Goal: Find specific page/section: Find specific page/section

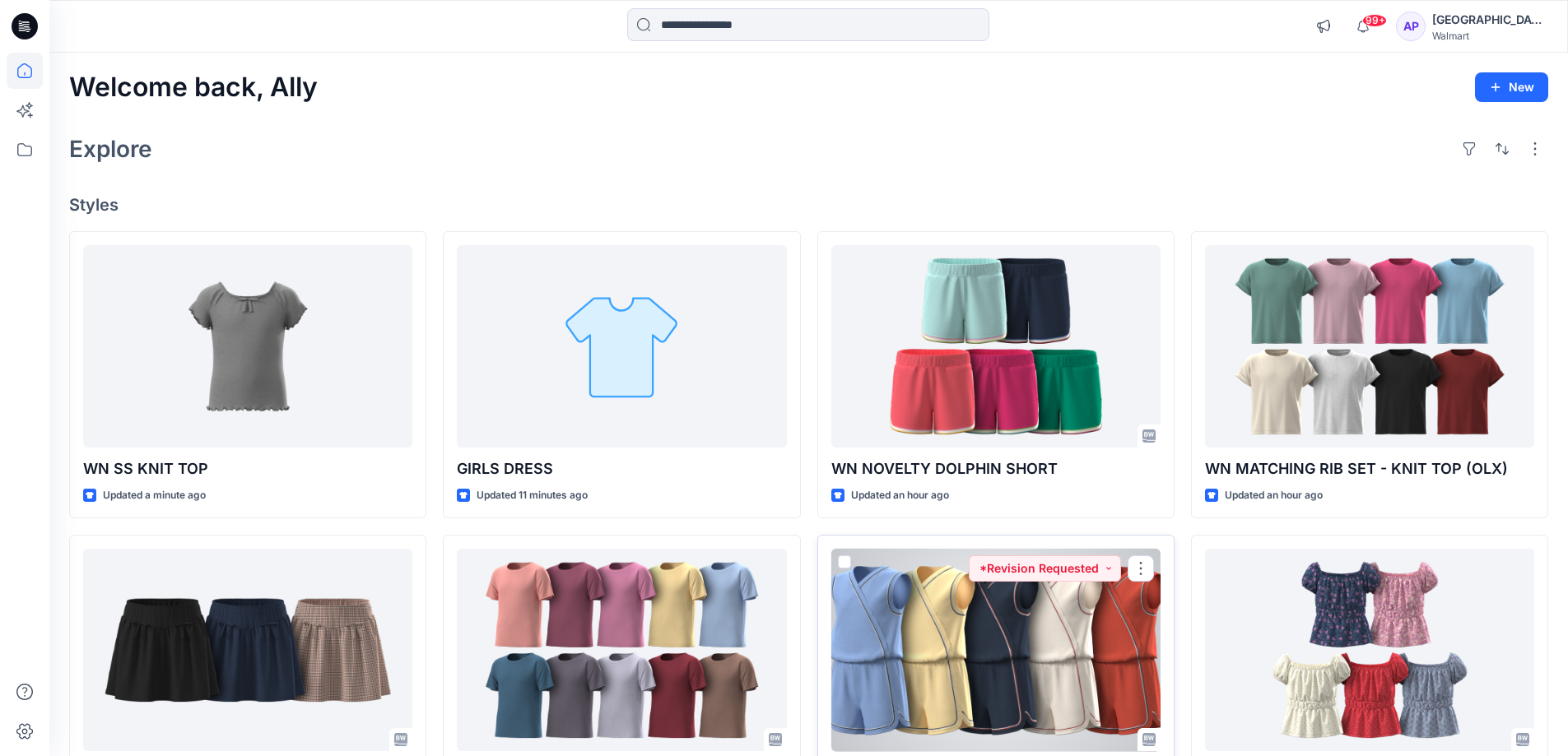
click at [1099, 654] on div at bounding box center [995, 651] width 329 height 203
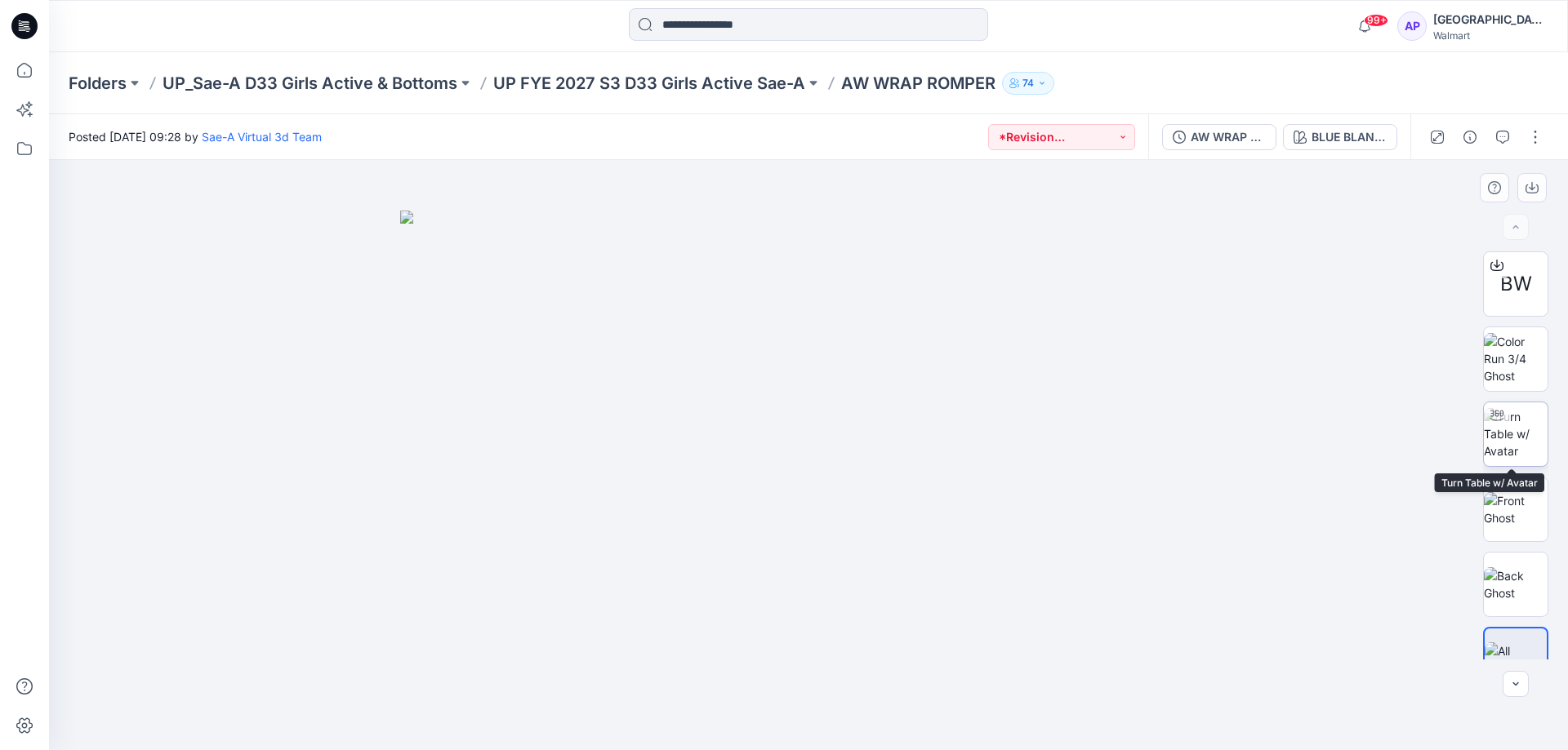
click at [1536, 420] on img at bounding box center [1516, 433] width 64 height 51
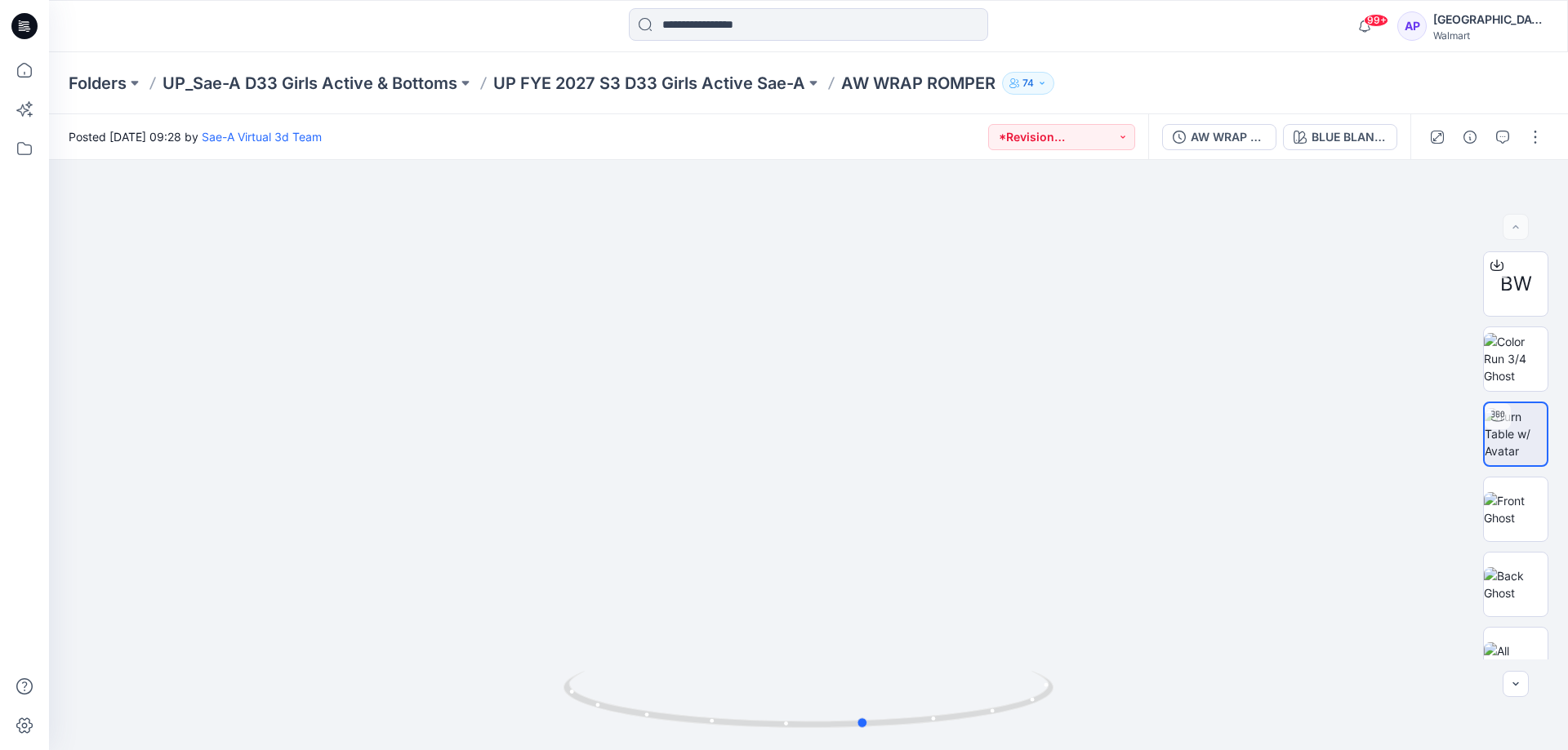
drag, startPoint x: 796, startPoint y: 716, endPoint x: 853, endPoint y: 750, distance: 66.4
click at [853, 750] on html "99+ Notifications Sae-A Virtual 3d Team shared WN SS KNIT TOP_SOFT SILVER in UP…" at bounding box center [784, 375] width 1568 height 750
drag, startPoint x: 867, startPoint y: 720, endPoint x: 850, endPoint y: 625, distance: 96.5
click at [842, 719] on icon at bounding box center [811, 701] width 494 height 61
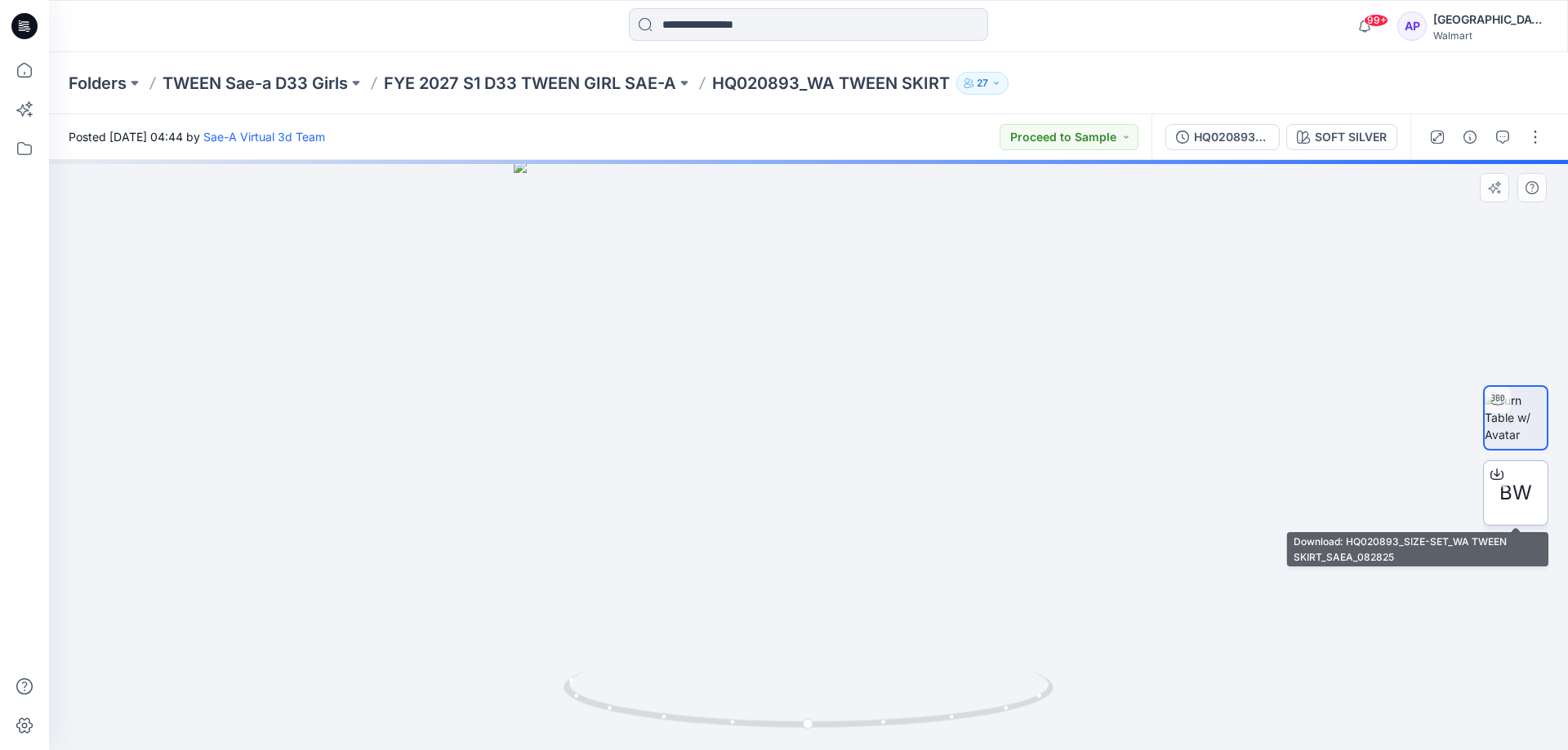
click at [1507, 502] on span "BW" at bounding box center [1516, 493] width 32 height 30
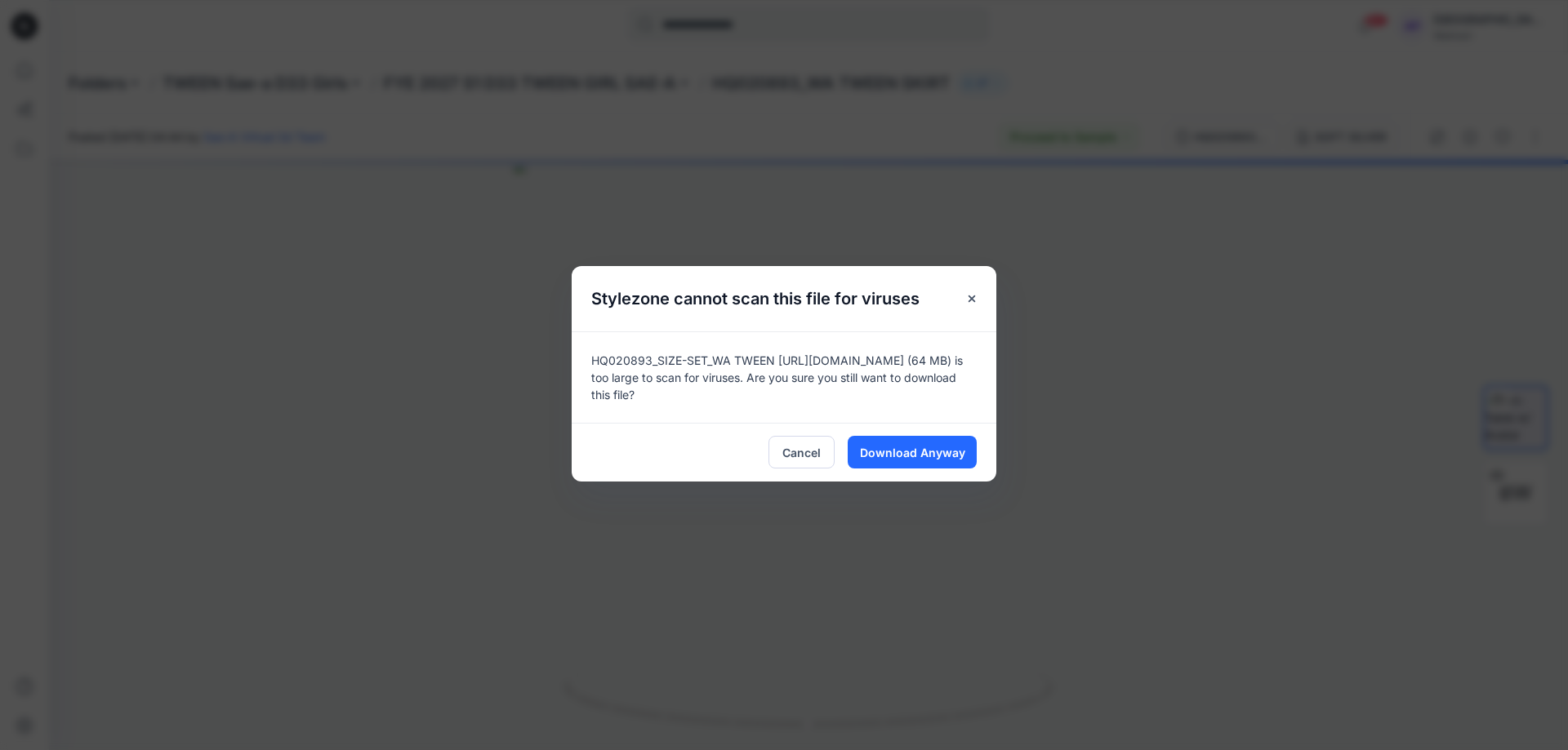
click at [1005, 450] on div "Stylezone cannot scan this file for viruses HQ020893_SIZE-SET_WA TWEEN [URL][DO…" at bounding box center [784, 375] width 1568 height 750
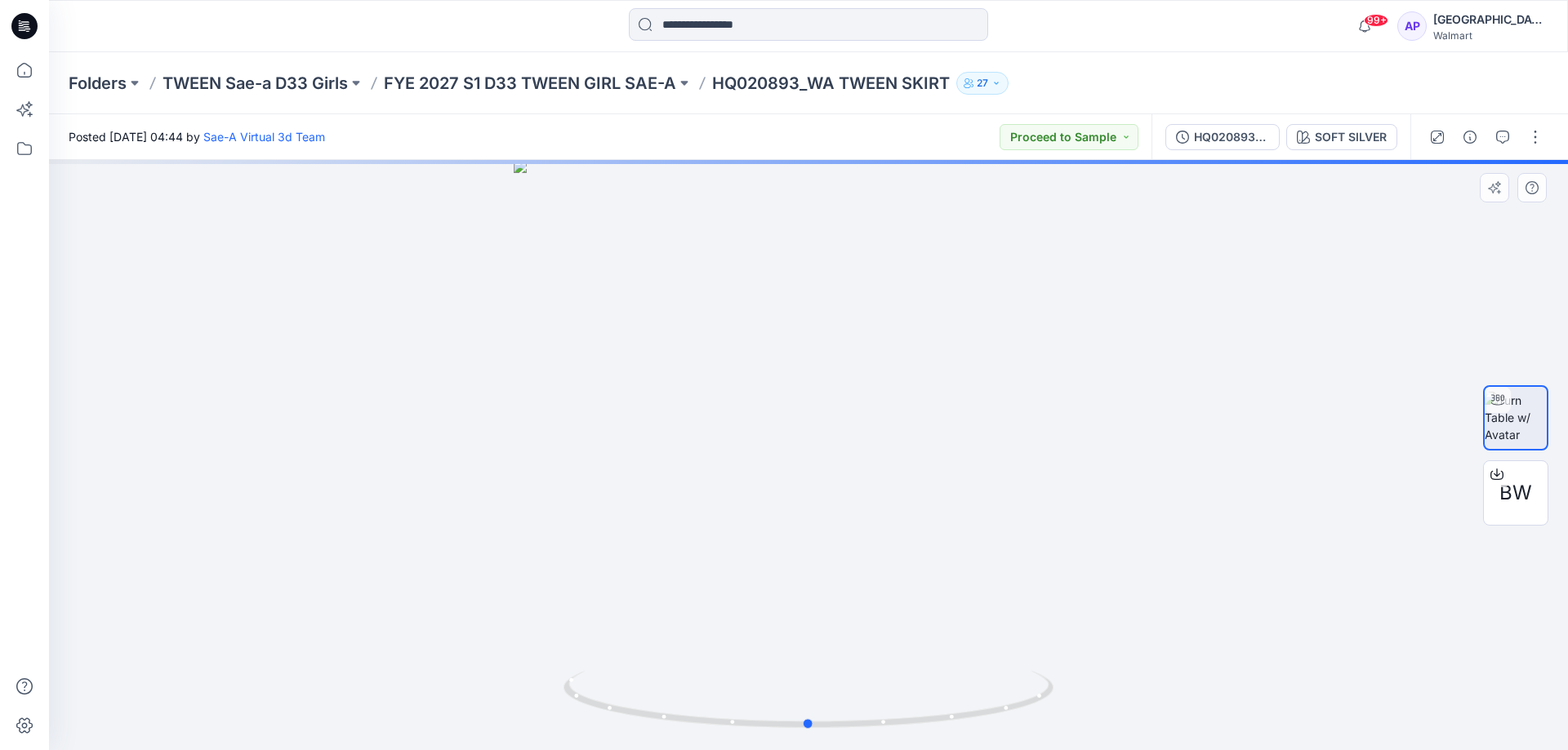
click at [955, 462] on div at bounding box center [808, 455] width 1519 height 591
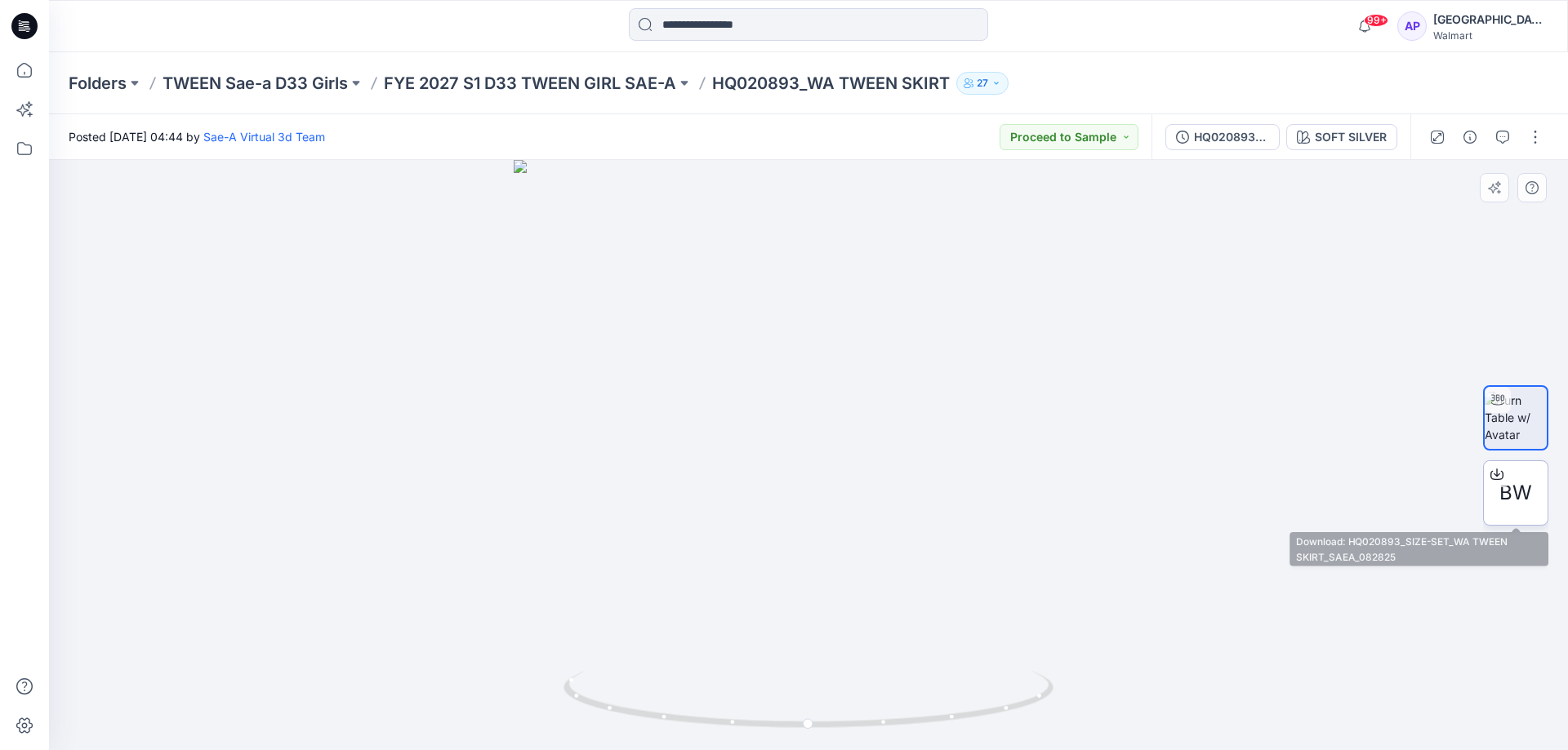
click at [1506, 488] on span "BW" at bounding box center [1516, 493] width 32 height 30
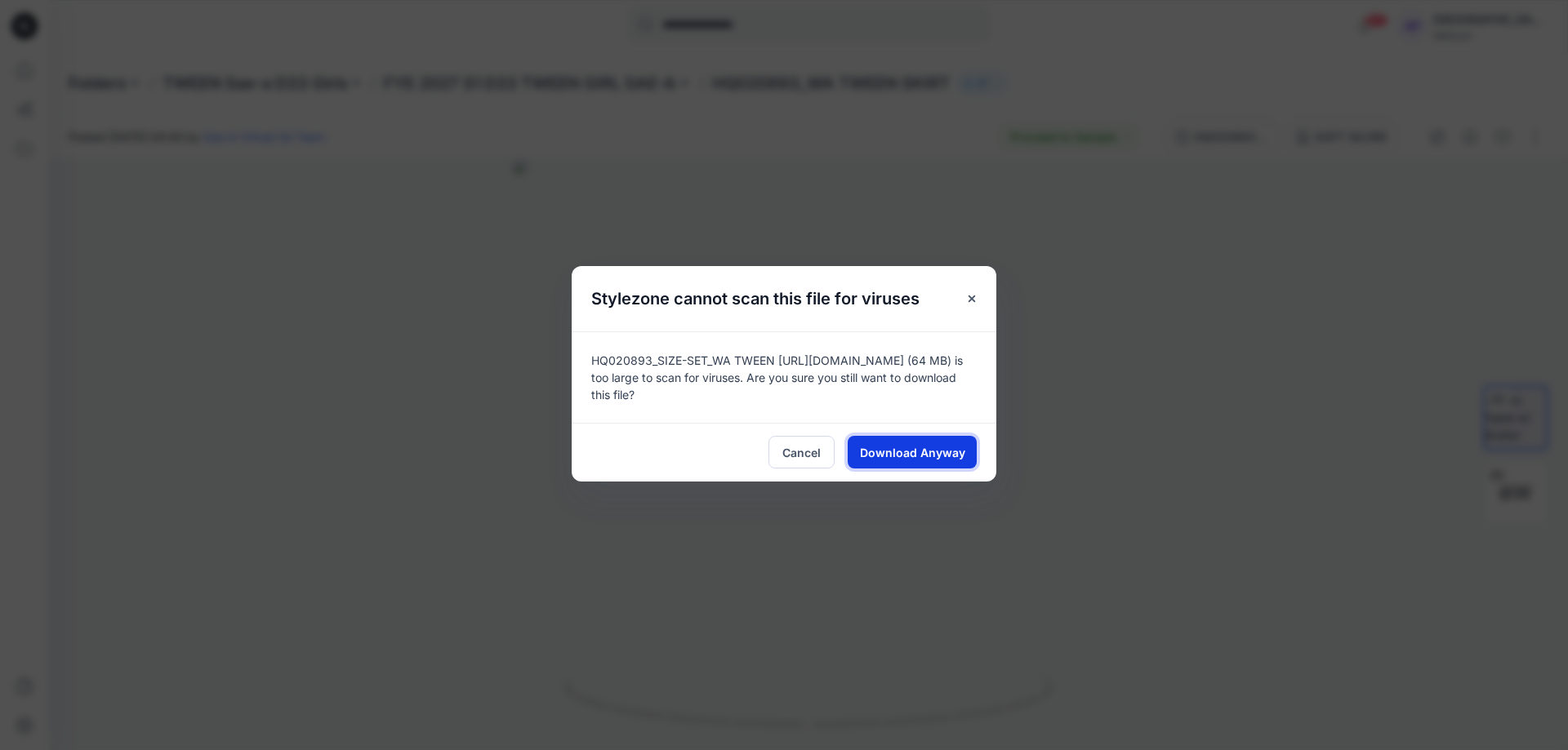
click at [934, 445] on span "Download Anyway" at bounding box center [912, 452] width 105 height 17
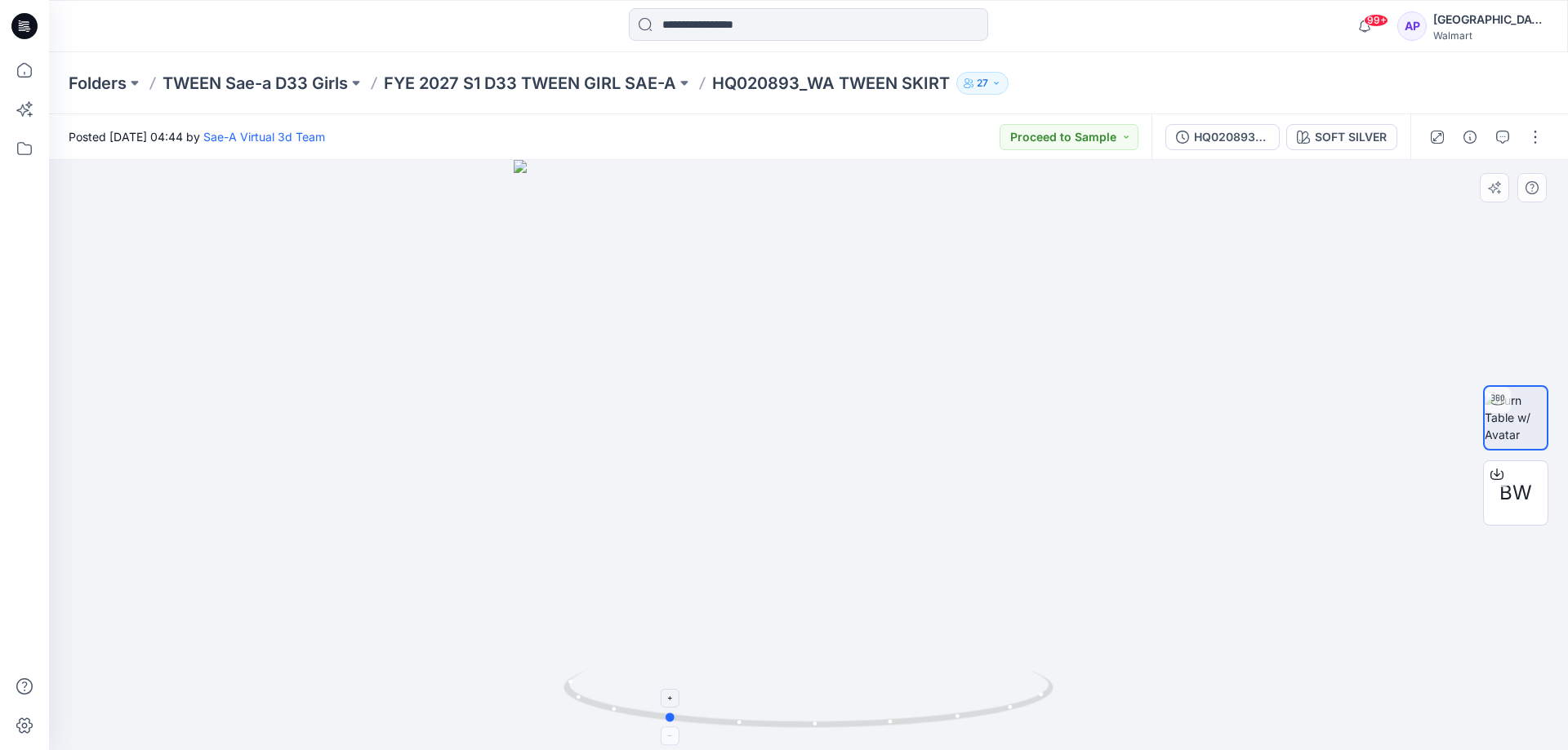
drag, startPoint x: 931, startPoint y: 724, endPoint x: 787, endPoint y: 708, distance: 144.9
click at [787, 708] on icon at bounding box center [811, 701] width 494 height 61
click at [1510, 138] on button "button" at bounding box center [1502, 137] width 26 height 26
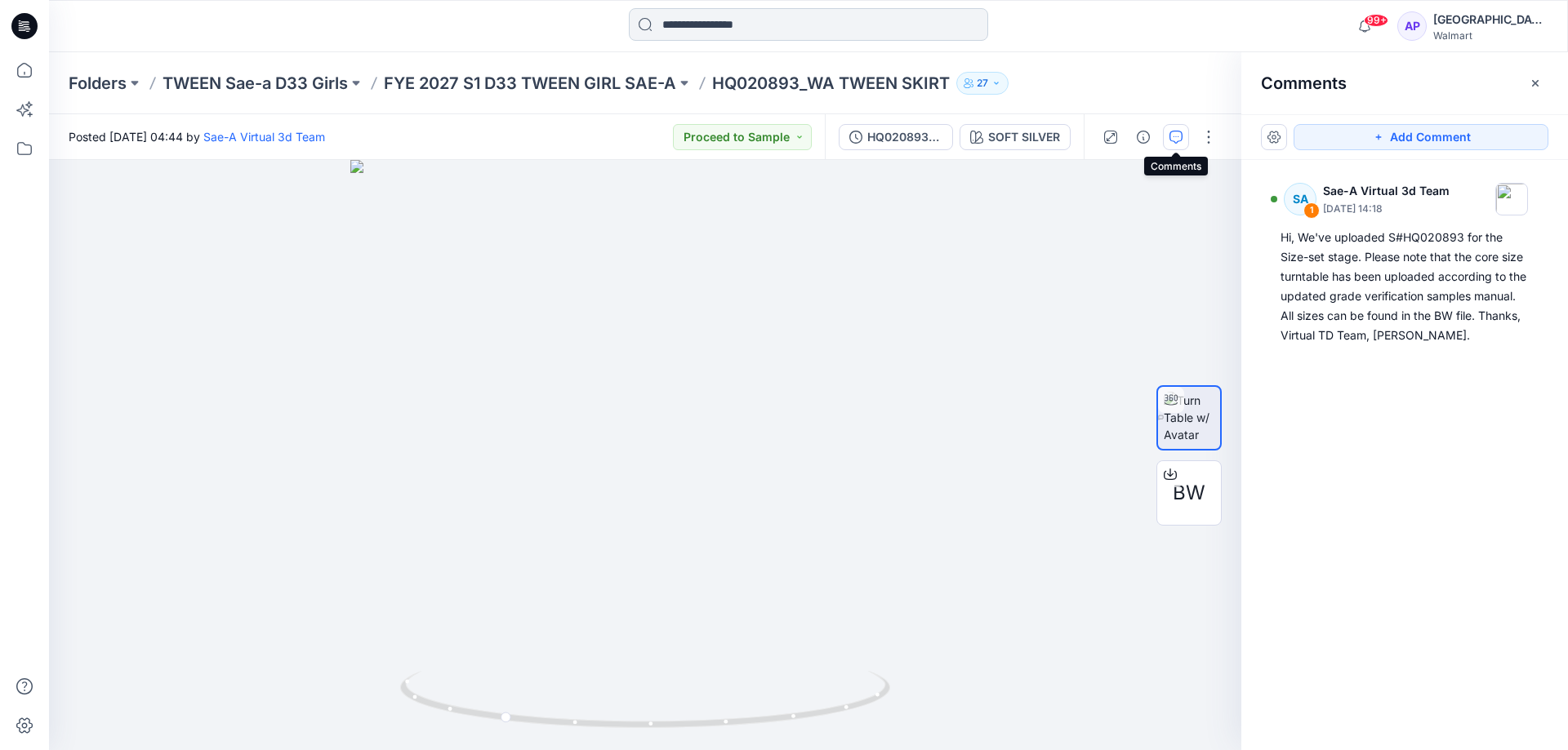
click at [727, 22] on input at bounding box center [809, 24] width 360 height 32
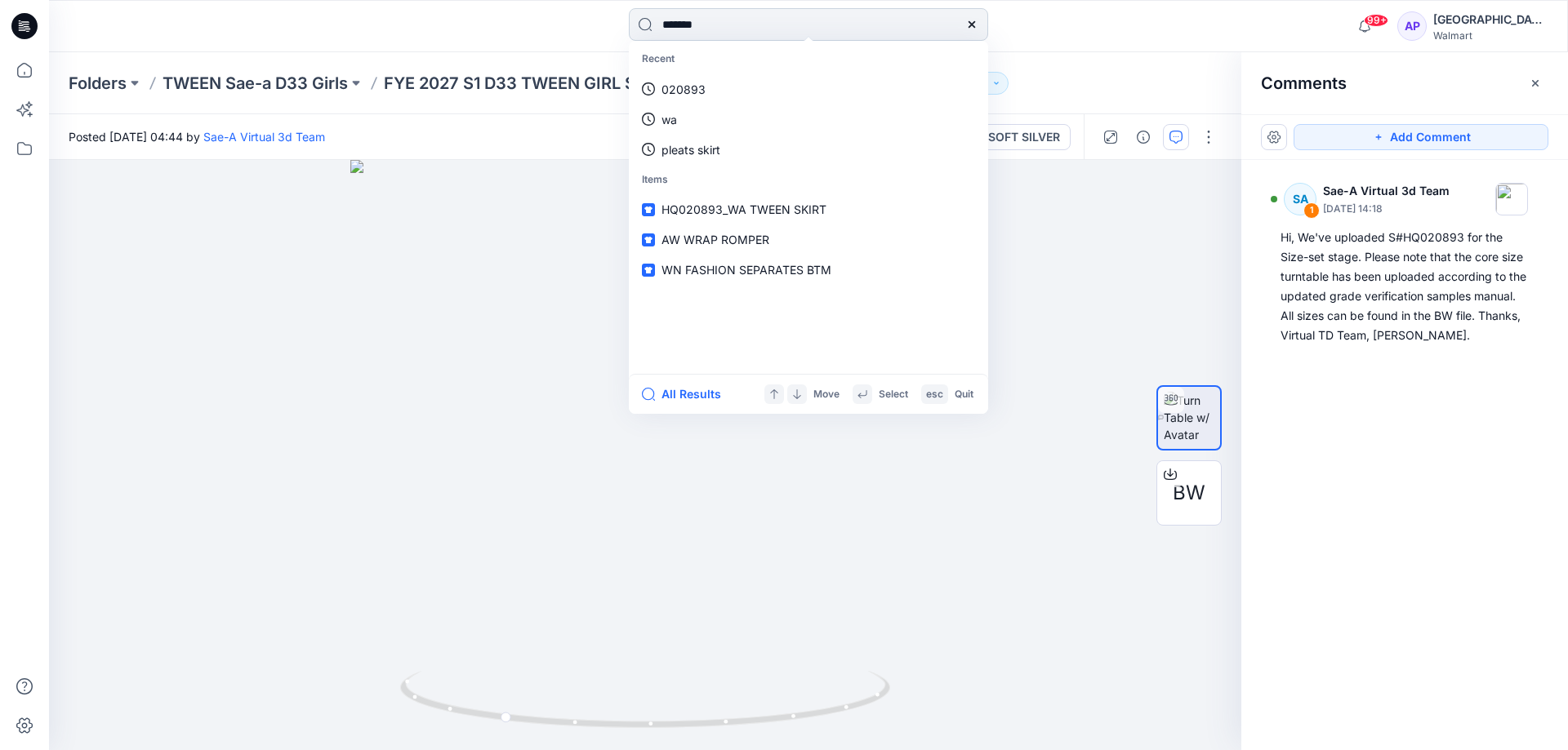
type input "********"
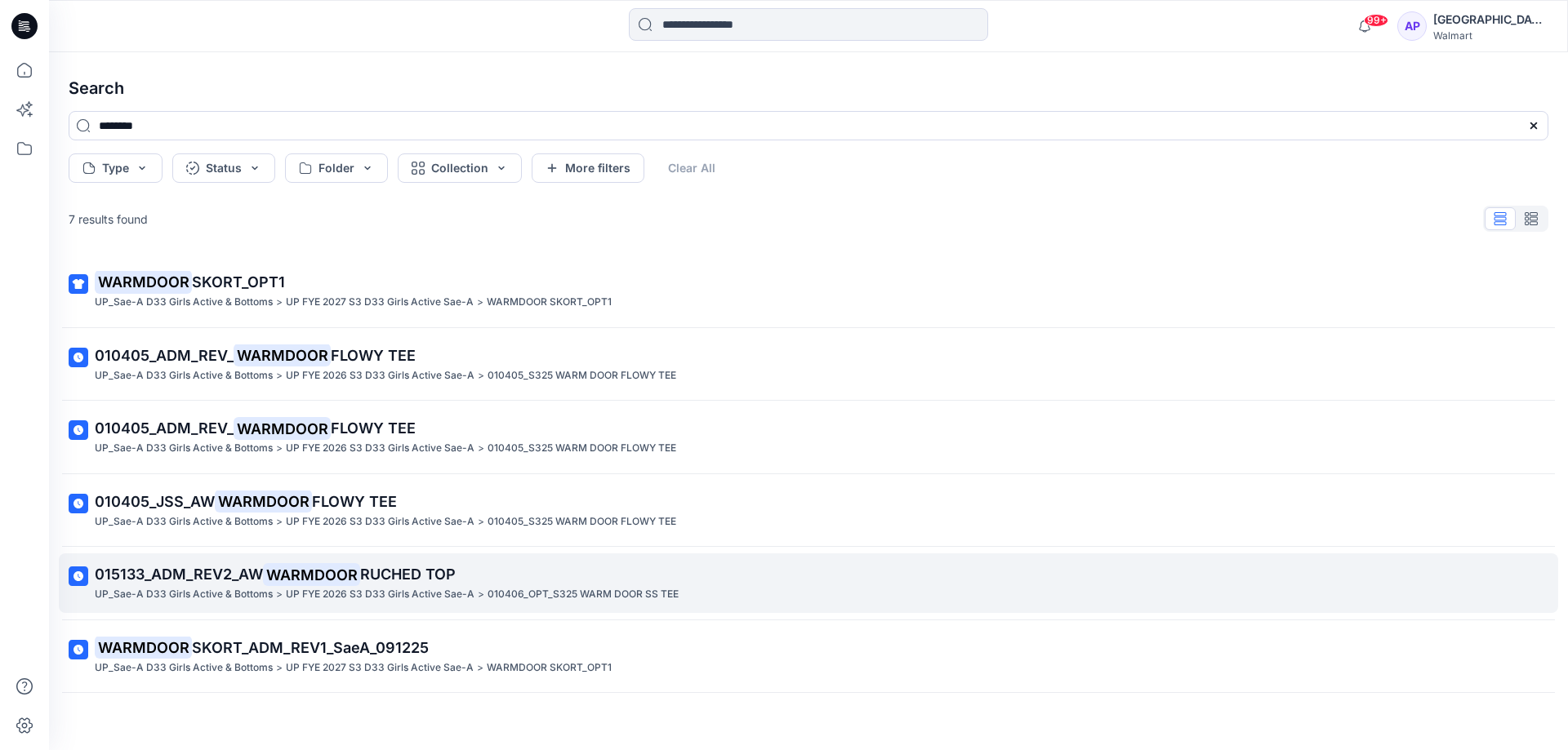
scroll to position [68, 0]
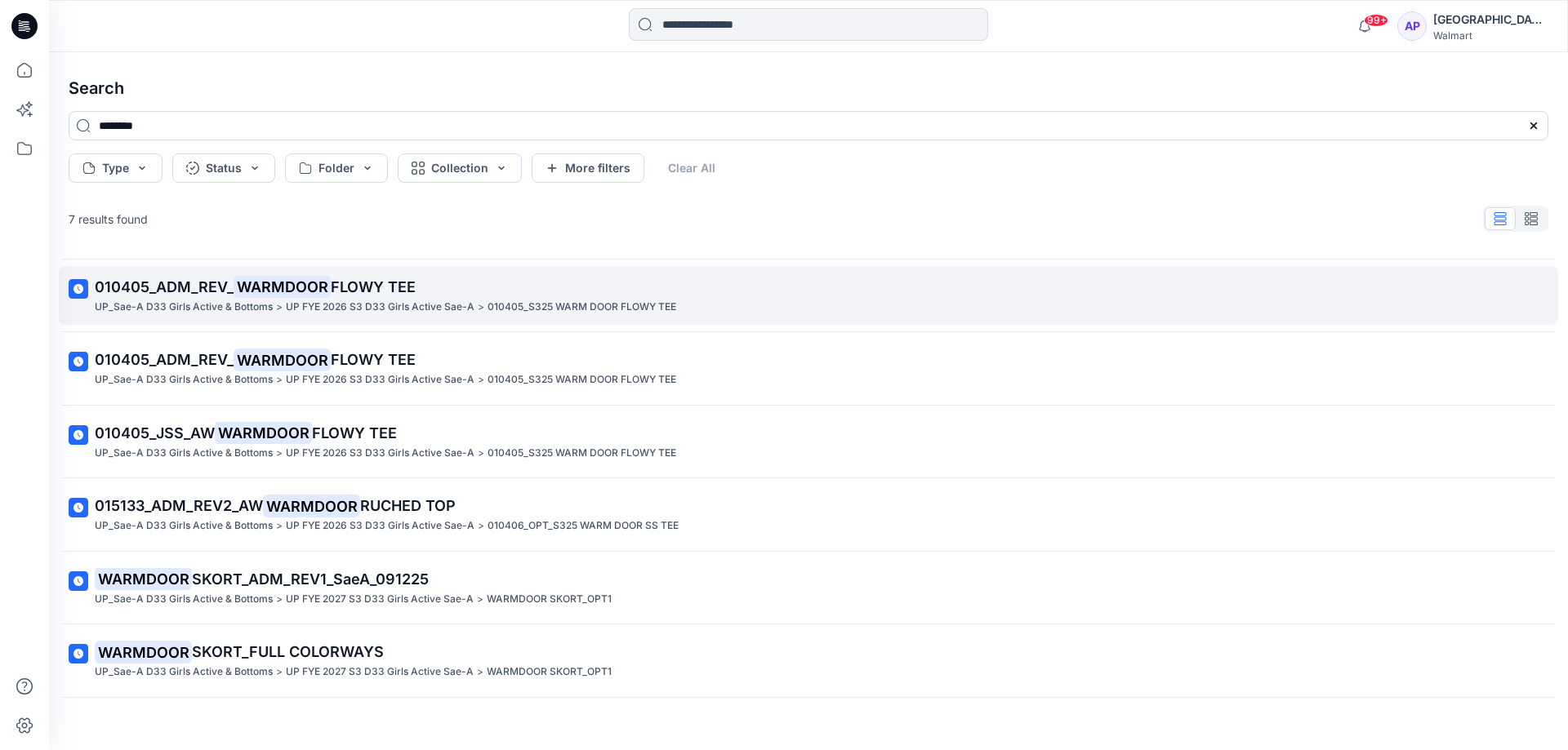
click at [355, 284] on span "FLOWY TEE" at bounding box center [373, 287] width 85 height 17
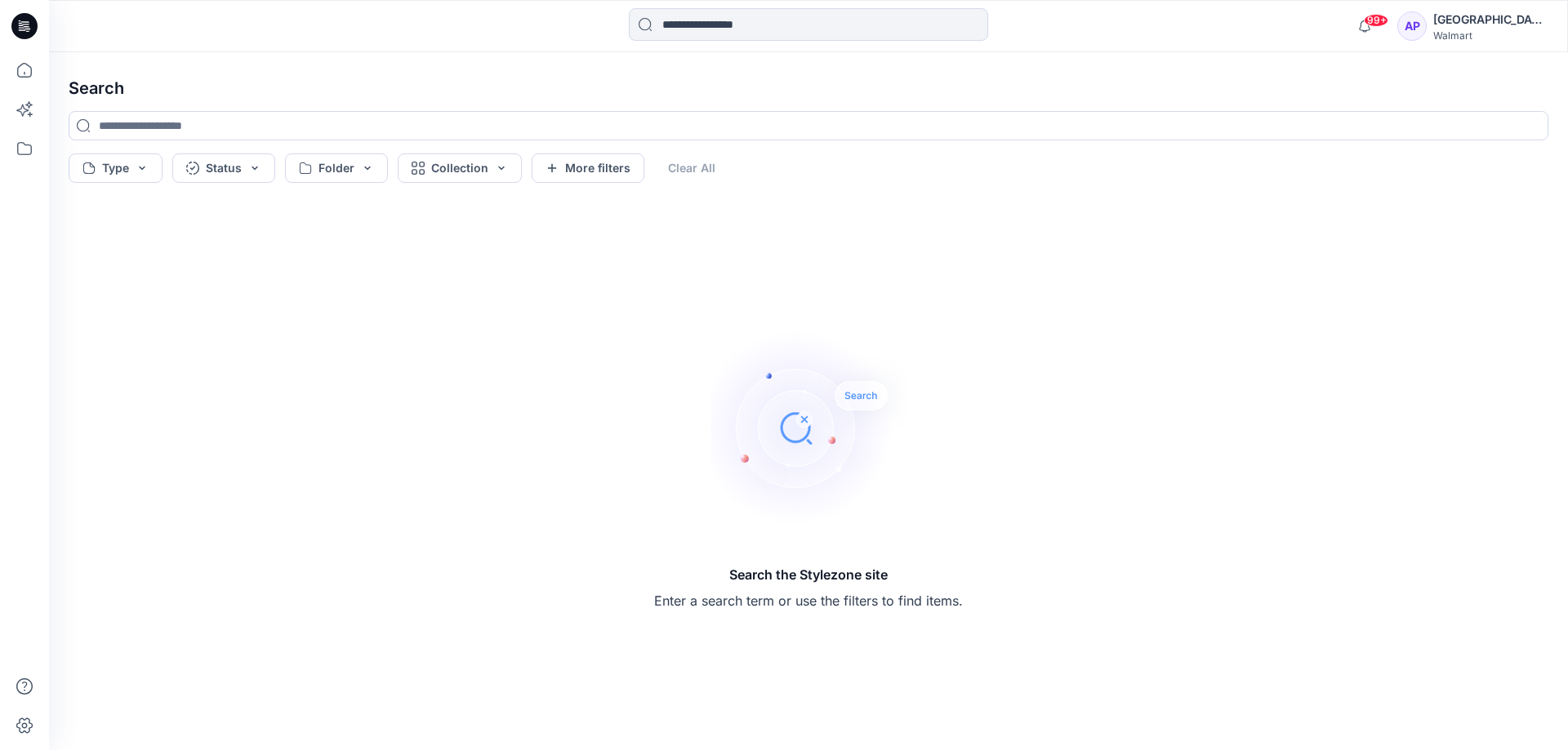
click at [661, 41] on div at bounding box center [809, 26] width 360 height 36
click at [672, 31] on input at bounding box center [809, 24] width 360 height 32
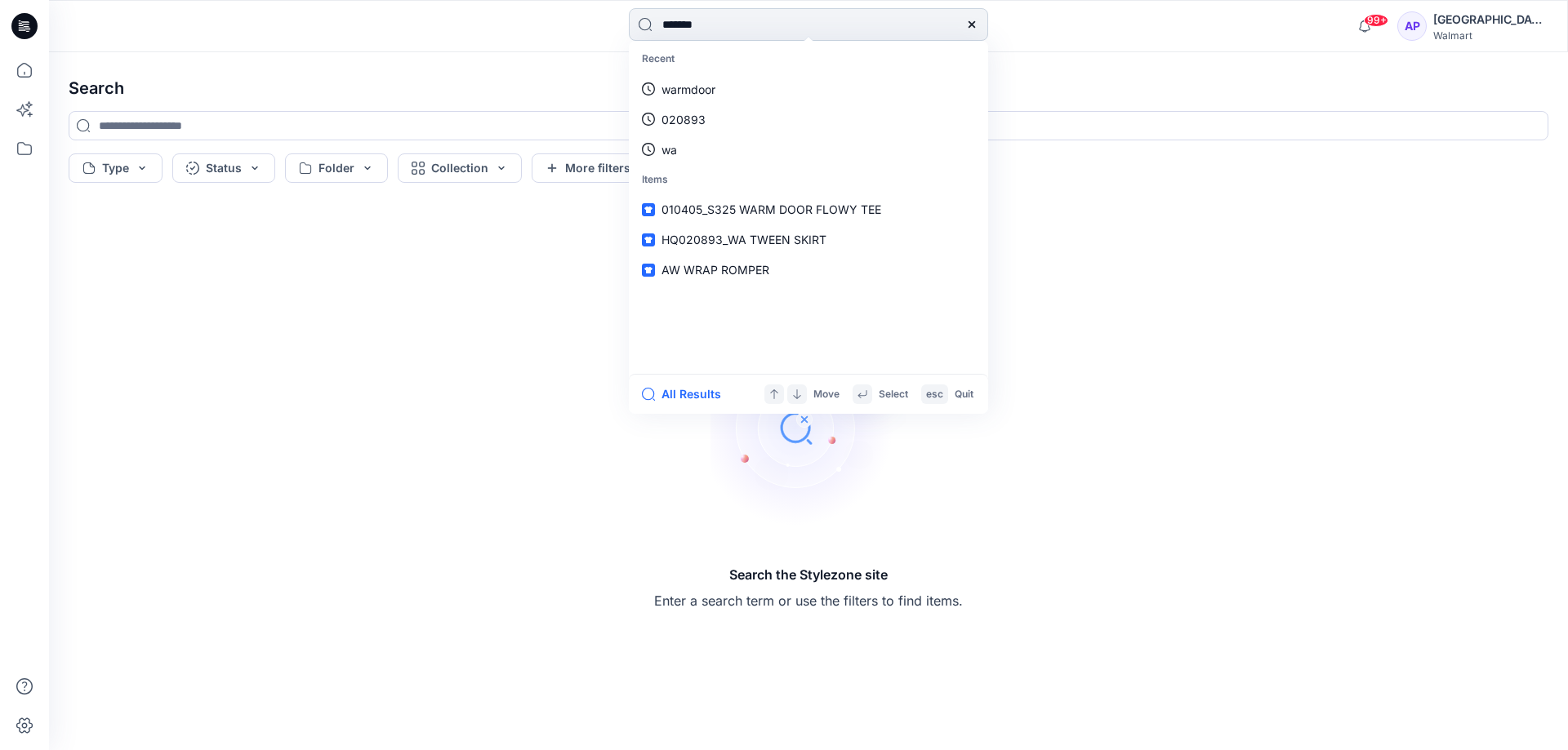
type input "********"
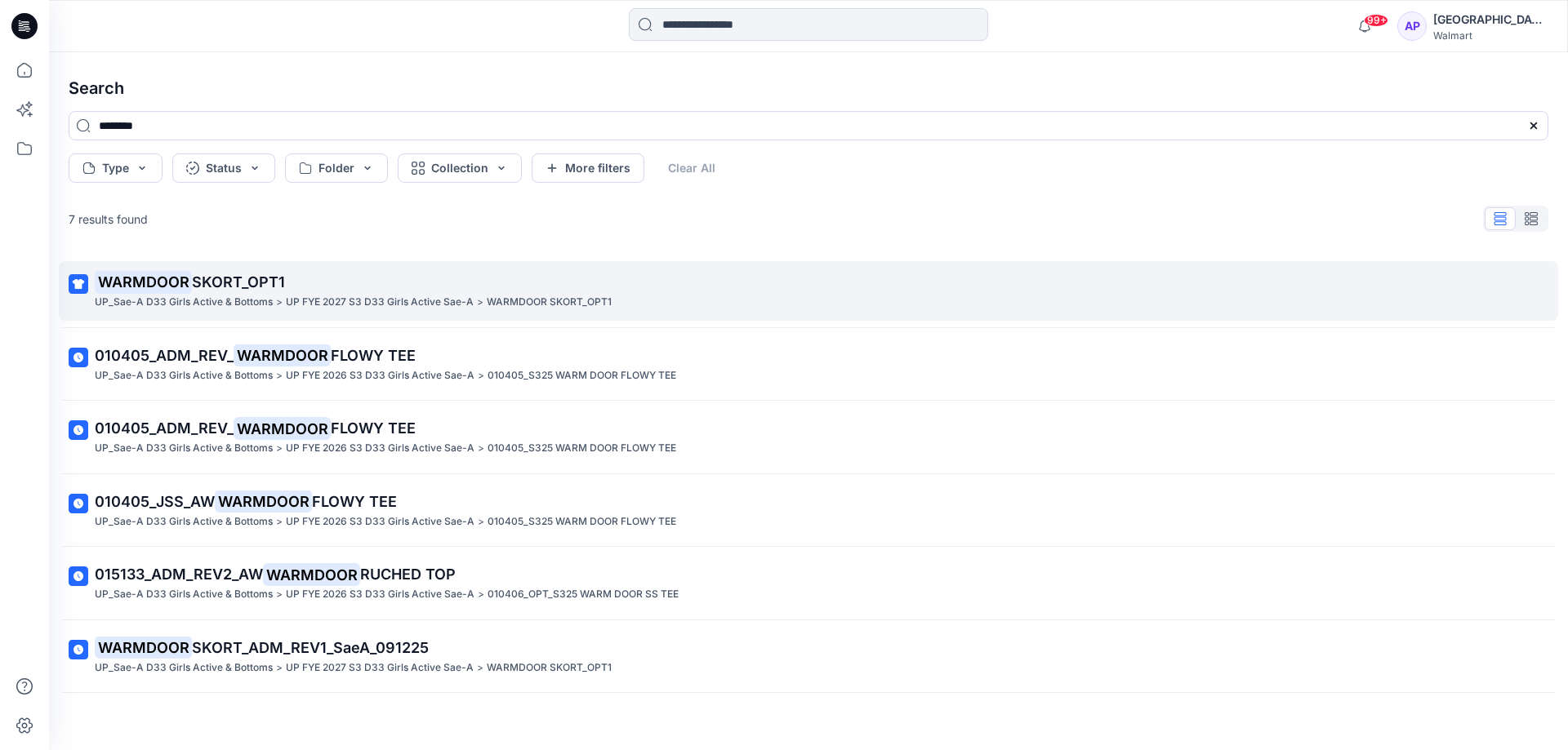
click at [317, 281] on p "WARMDOOR SKORT_OPT1" at bounding box center [807, 281] width 1425 height 22
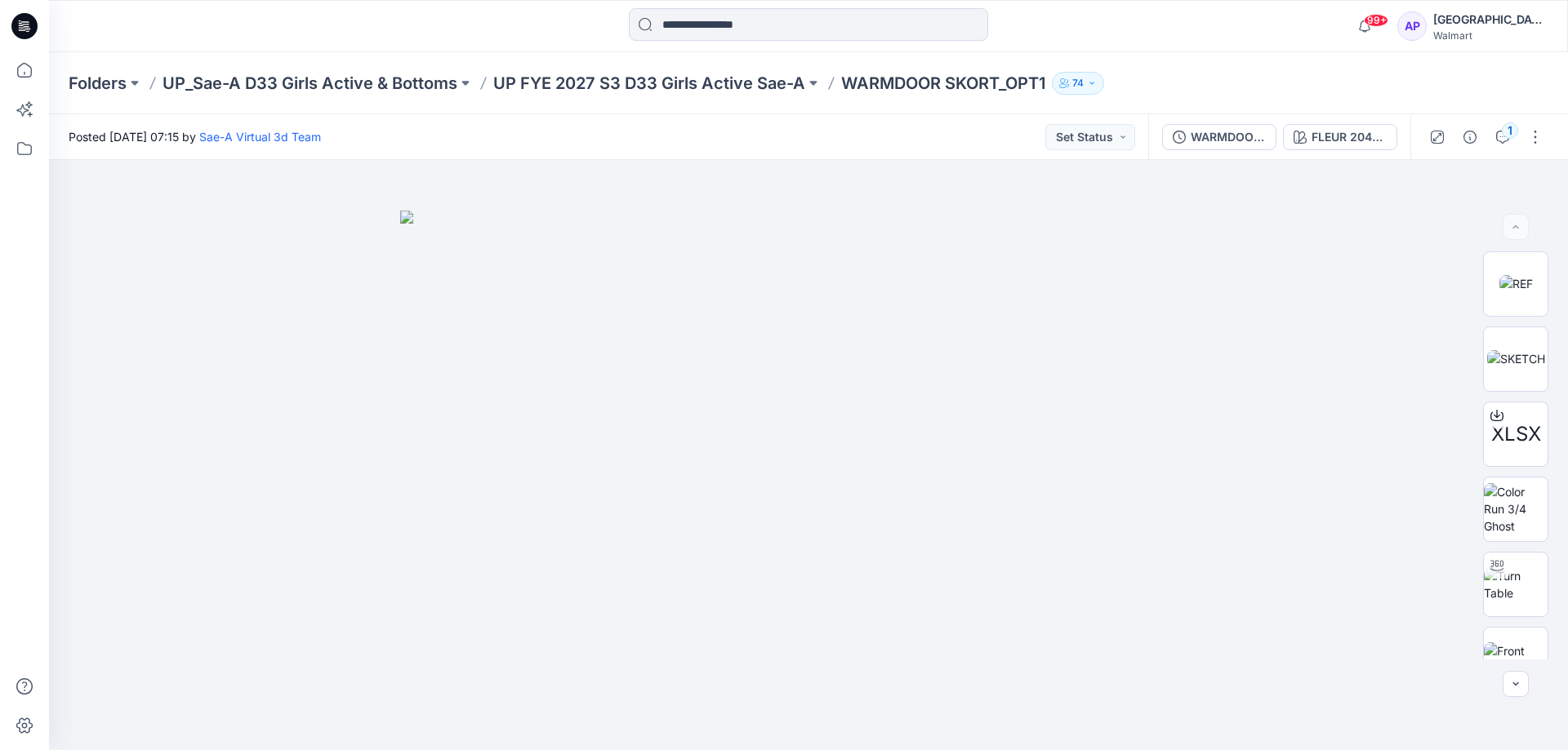
click at [715, 67] on div "Folders UP_Sae-A D33 Girls Active & Bottoms UP FYE 2027 S3 D33 Girls Active Sae…" at bounding box center [808, 83] width 1519 height 62
click at [709, 84] on p "UP FYE 2027 S3 D33 Girls Active Sae-A" at bounding box center [649, 83] width 312 height 22
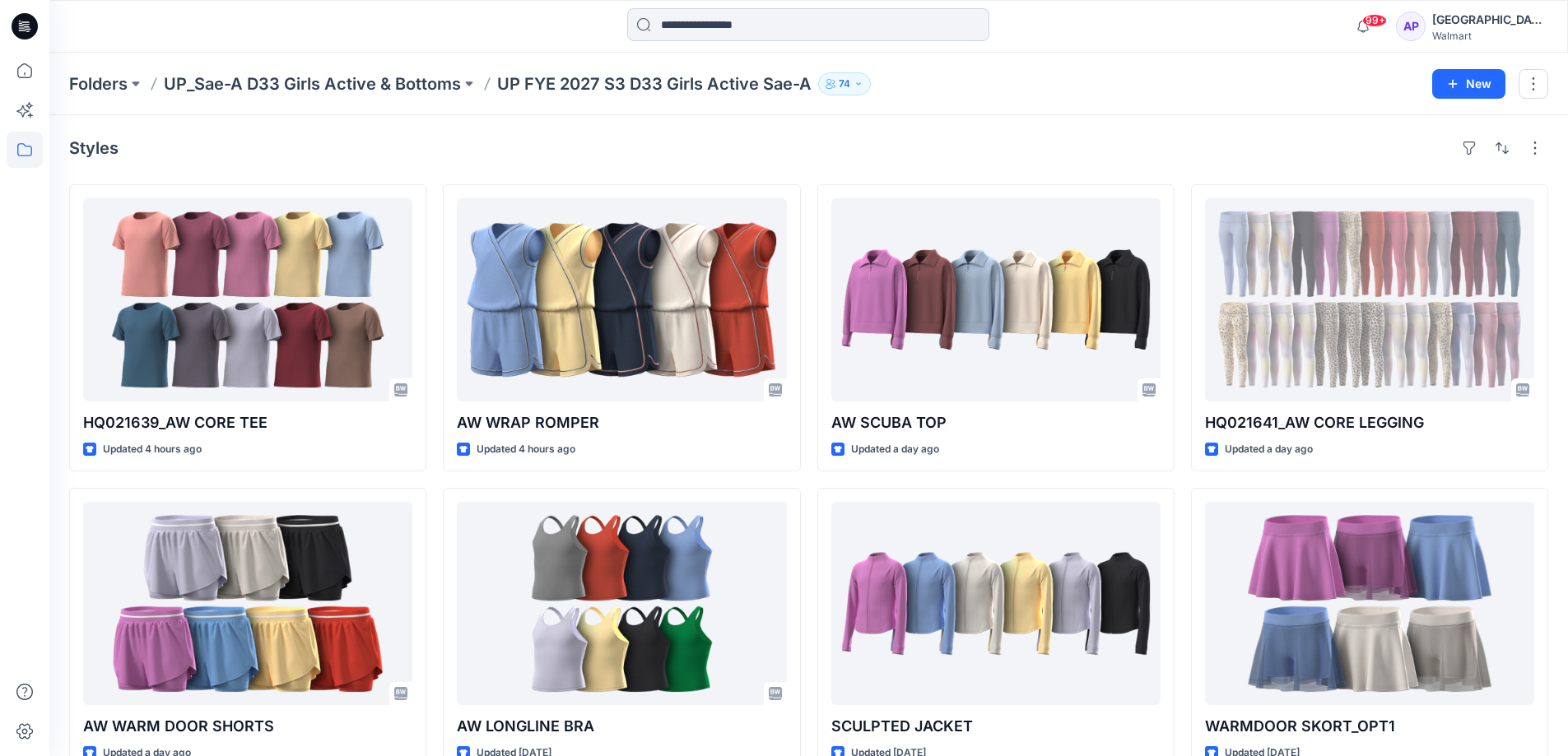
click at [744, 14] on input at bounding box center [808, 24] width 363 height 33
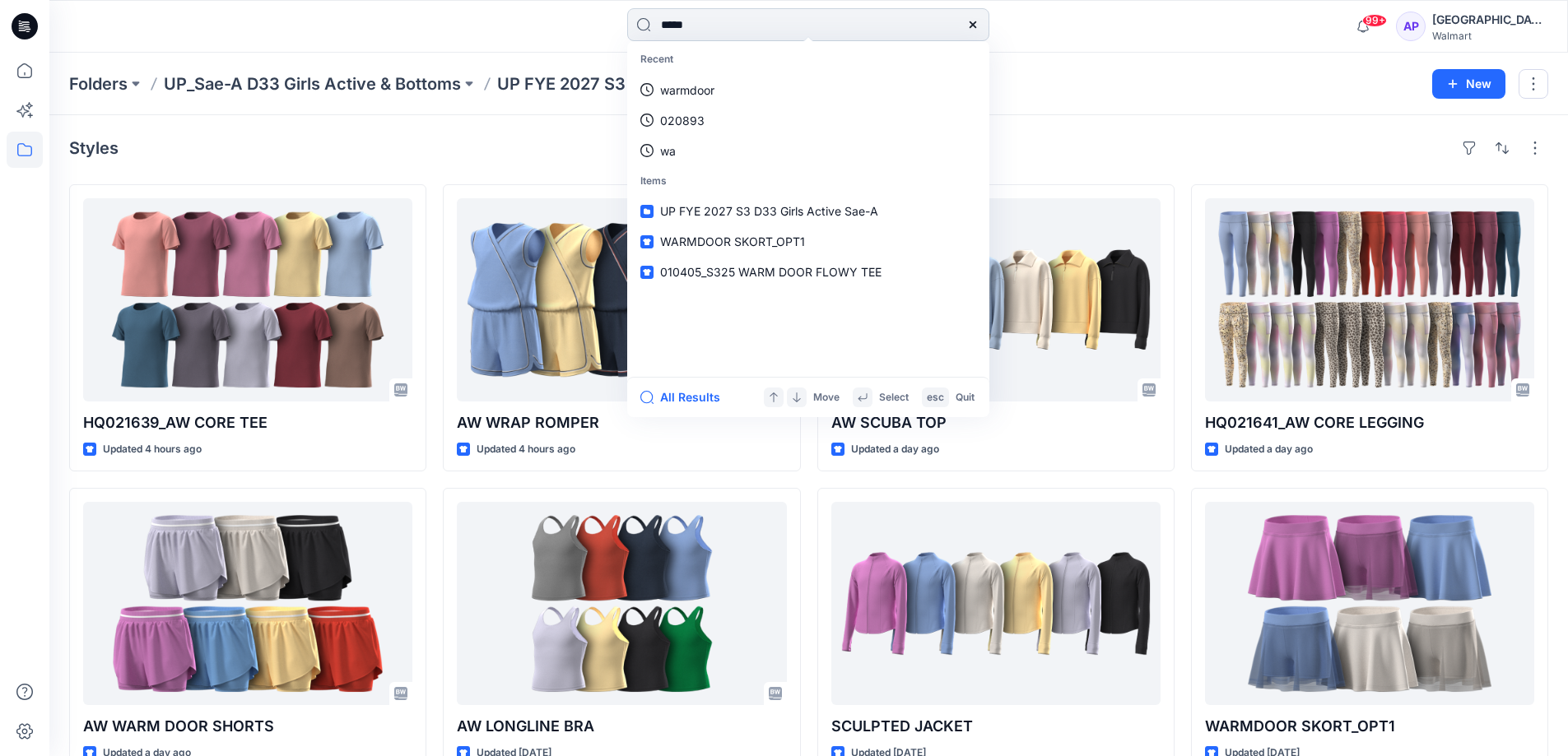
type input "*****"
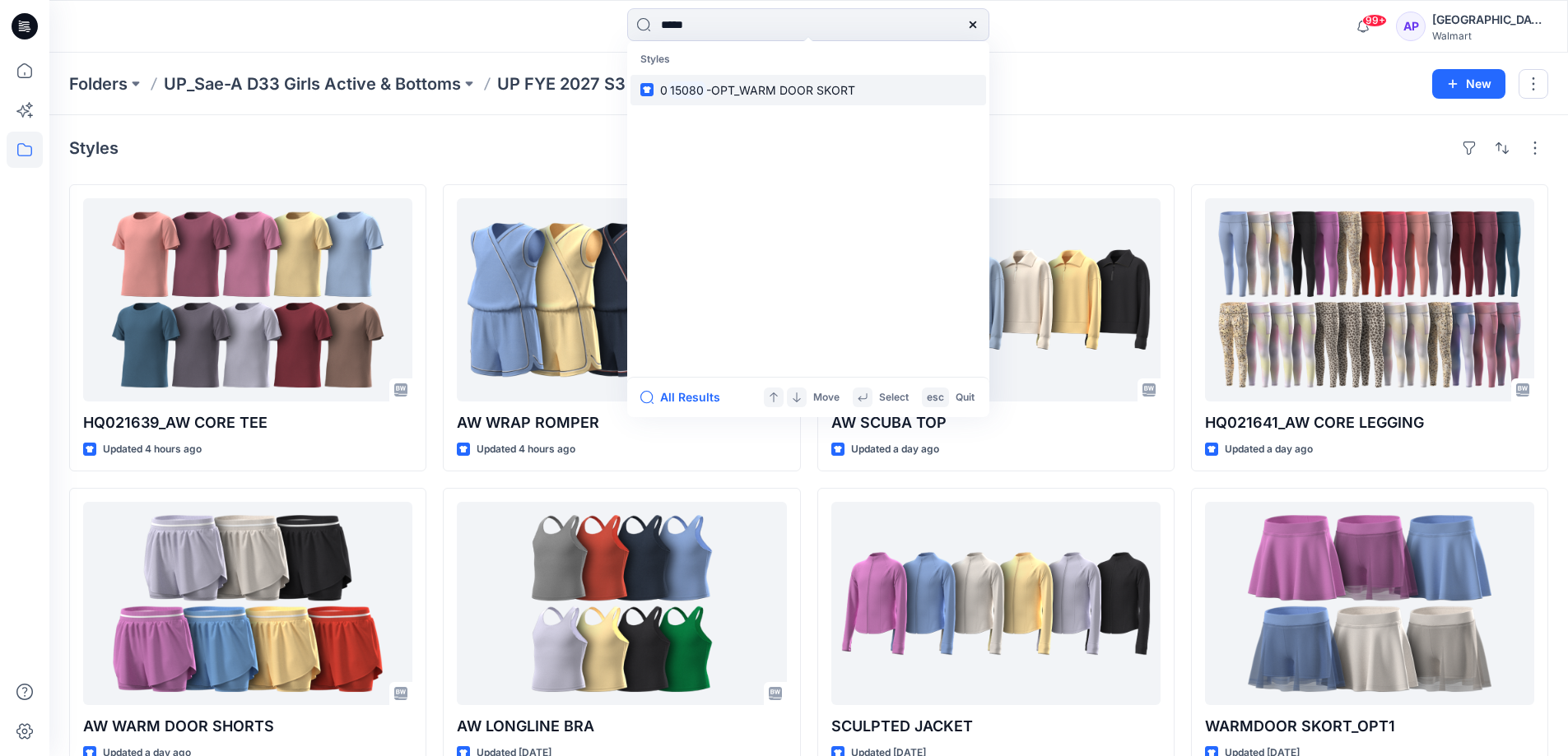
click at [876, 100] on link "0 15080 -OPT_WARM DOOR SKORT" at bounding box center [808, 91] width 355 height 31
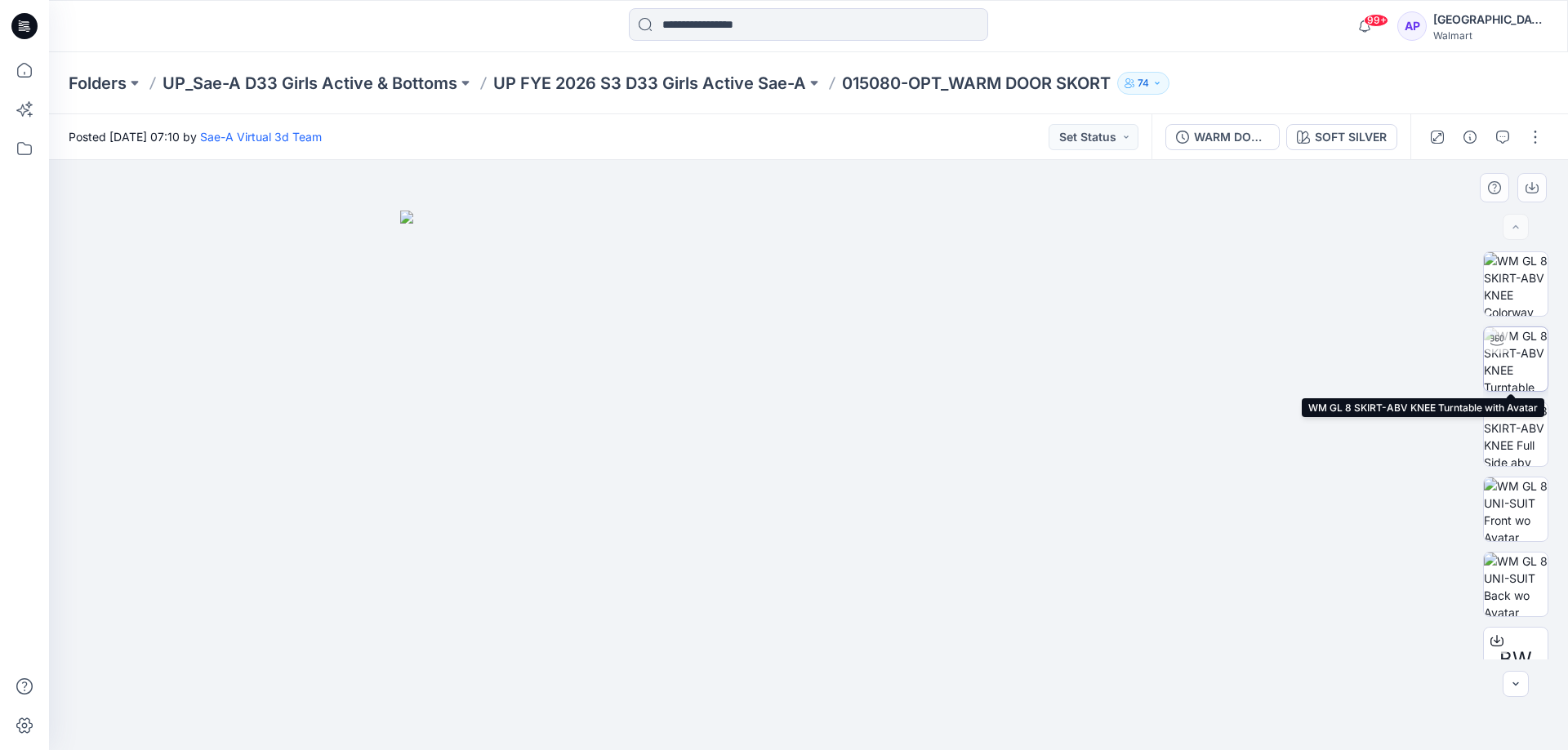
click at [1537, 369] on img at bounding box center [1516, 359] width 64 height 64
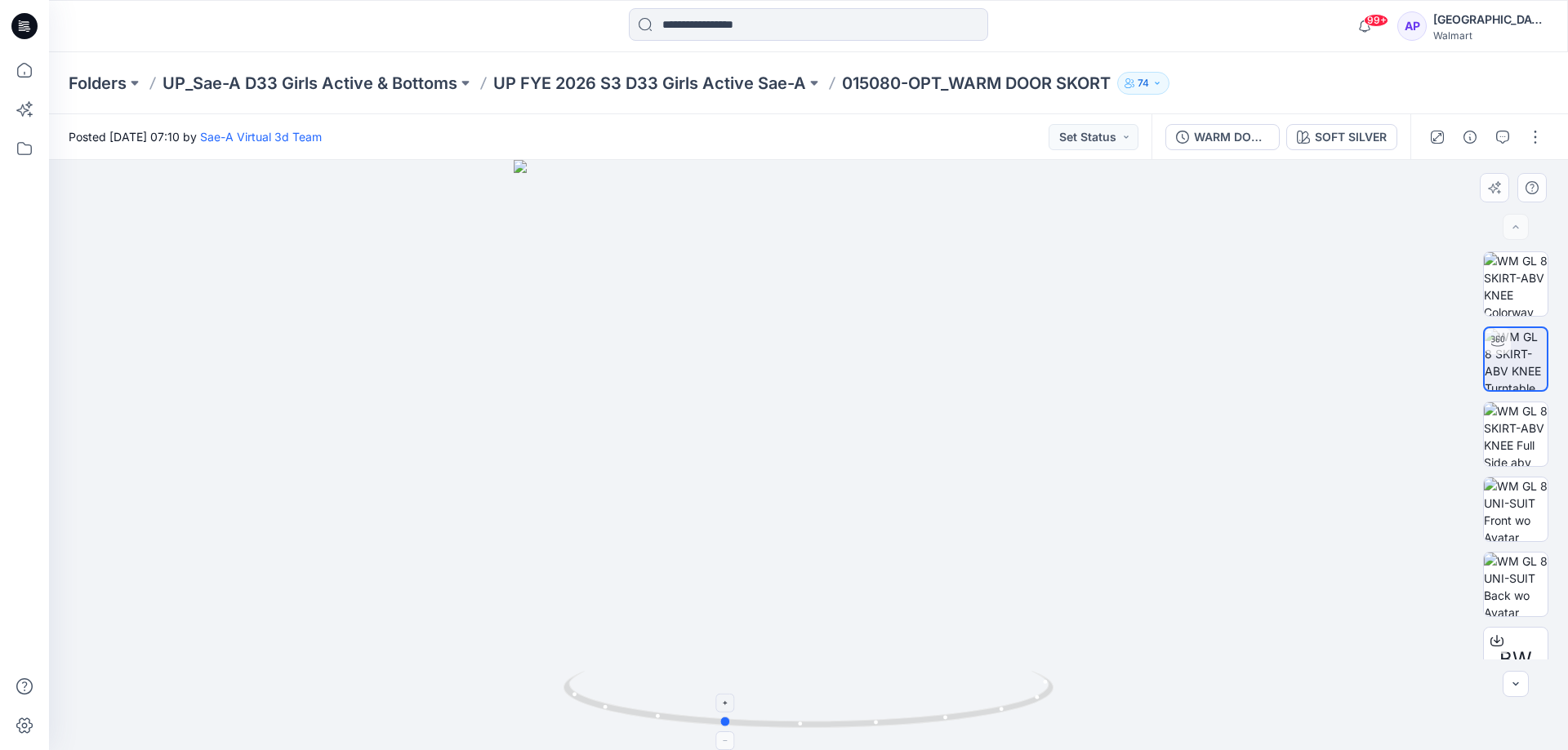
drag, startPoint x: 931, startPoint y: 716, endPoint x: 750, endPoint y: 710, distance: 181.1
click at [750, 710] on icon at bounding box center [811, 701] width 494 height 61
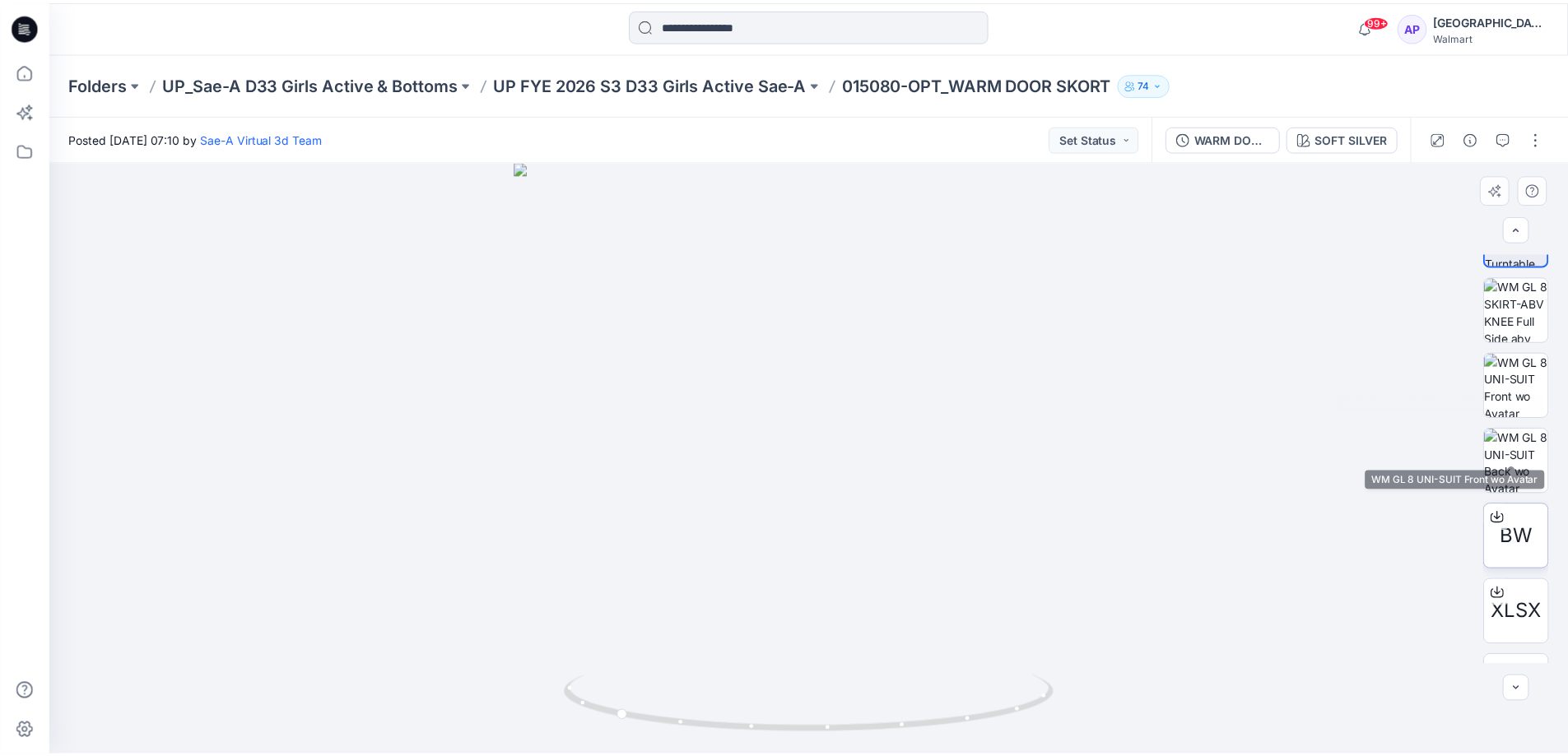
scroll to position [184, 0]
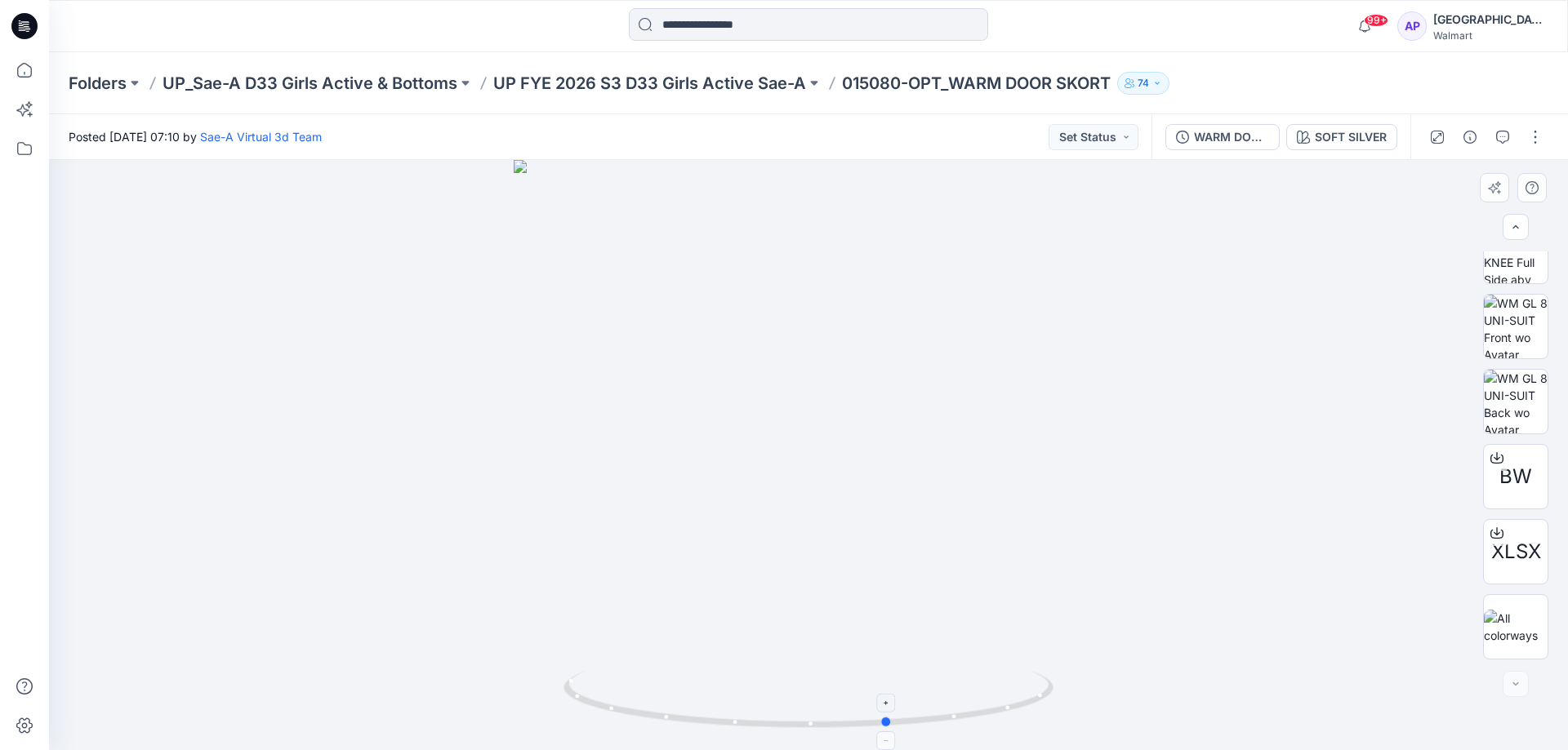
drag, startPoint x: 911, startPoint y: 734, endPoint x: 742, endPoint y: 723, distance: 169.4
click at [742, 723] on icon at bounding box center [811, 701] width 494 height 61
click at [1515, 487] on span "BW" at bounding box center [1516, 477] width 32 height 30
click at [1052, 39] on div at bounding box center [809, 26] width 759 height 36
click at [1214, 136] on div "WARM DOOR SKORT-OPT_SAEA_112624" at bounding box center [1232, 138] width 76 height 18
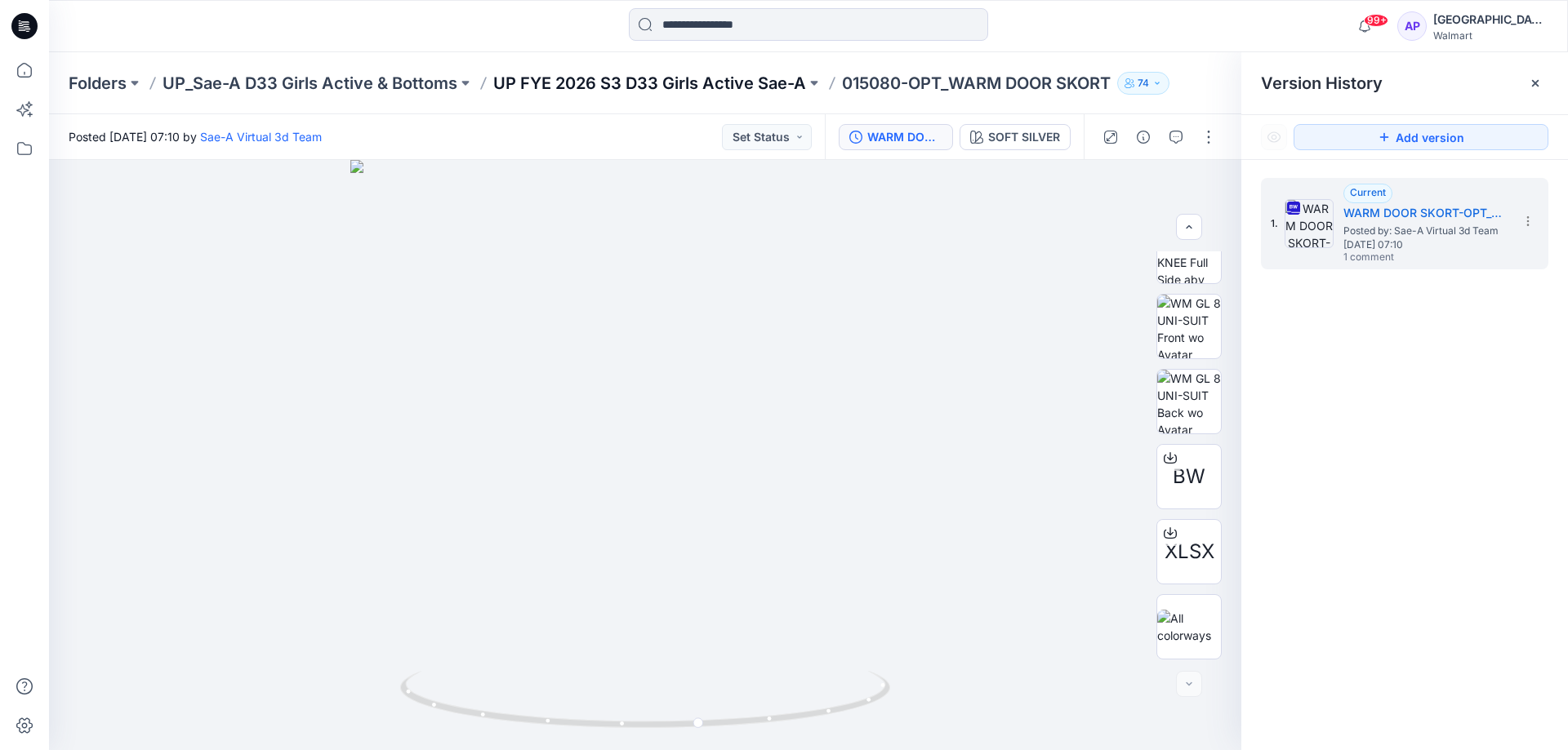
click at [738, 86] on p "UP FYE 2026 S3 D33 Girls Active Sae-A" at bounding box center [650, 83] width 313 height 22
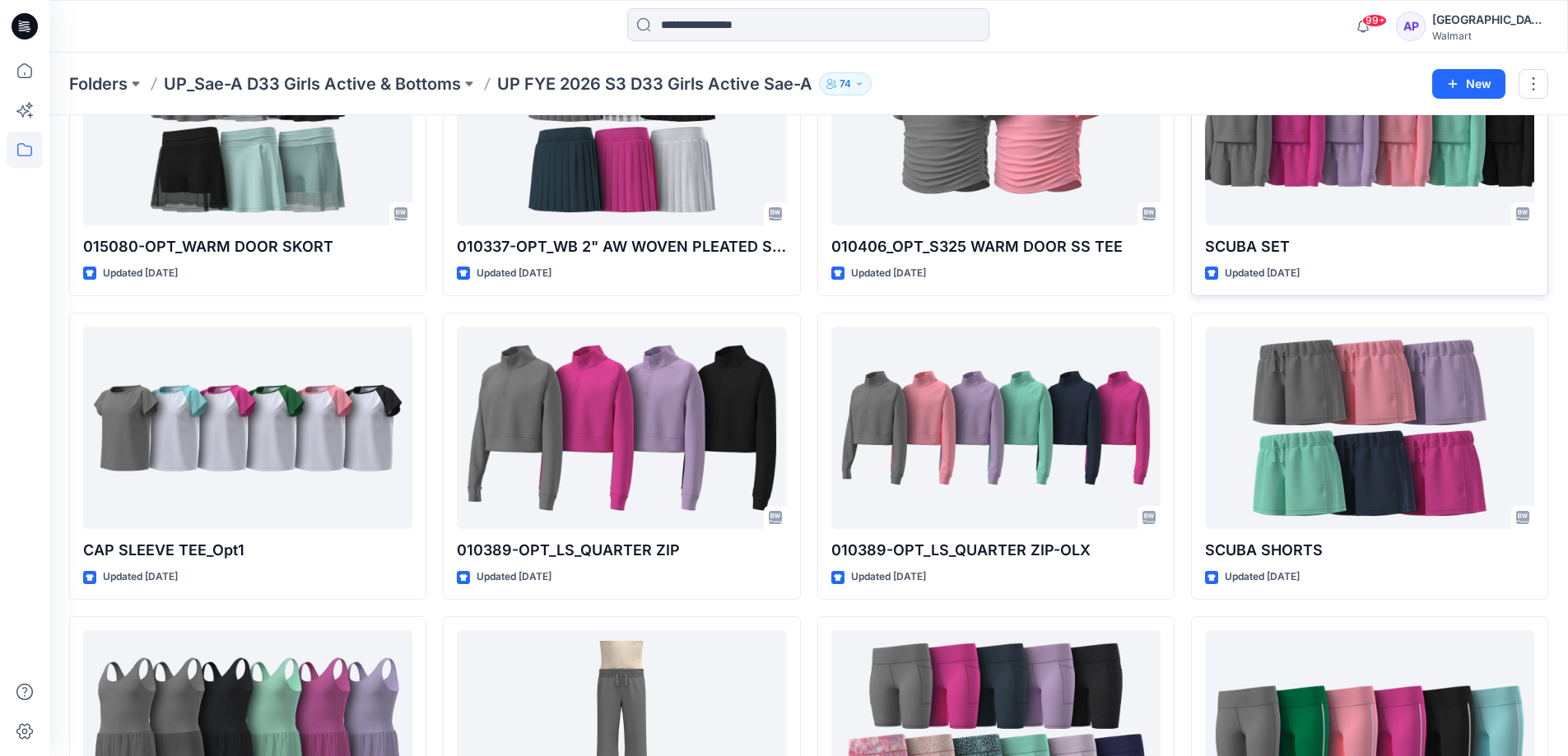
scroll to position [1308, 0]
